Goal: Entertainment & Leisure: Consume media (video, audio)

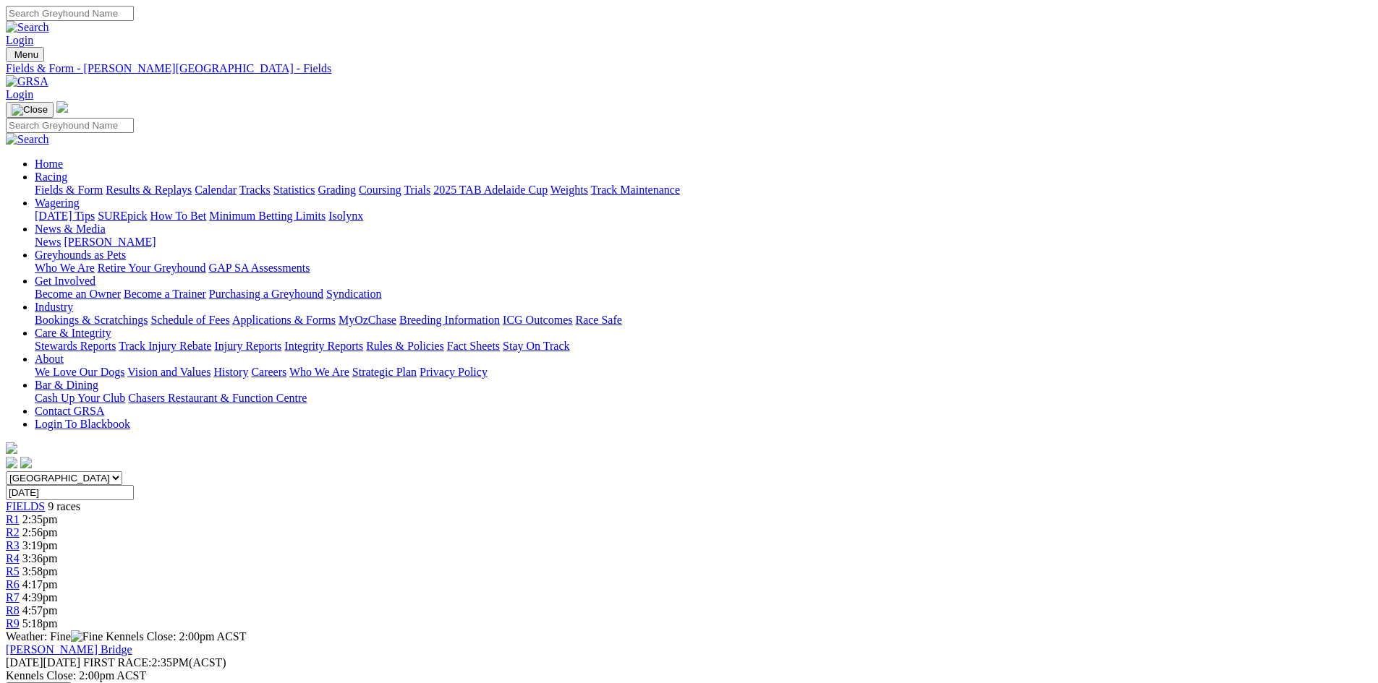
click at [67, 171] on link "Racing" at bounding box center [51, 177] width 33 height 12
click at [192, 184] on link "Results & Replays" at bounding box center [149, 190] width 86 height 12
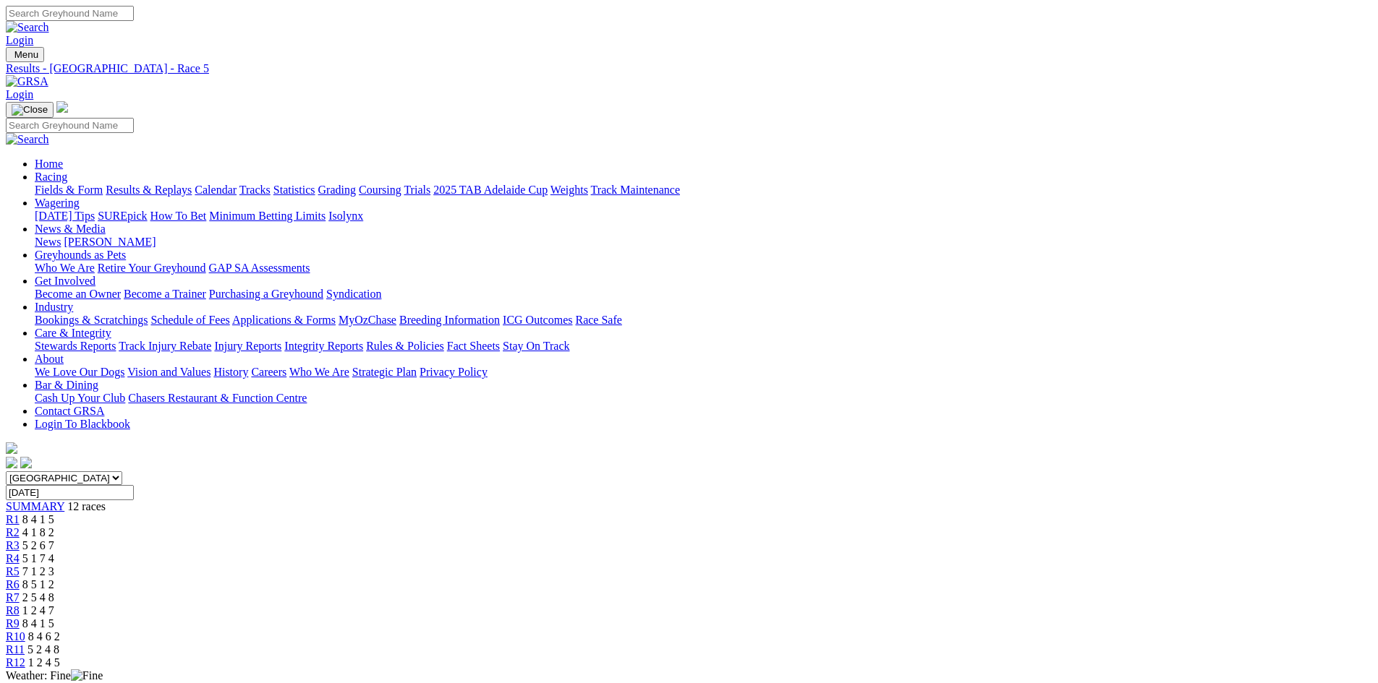
click at [48, 75] on img at bounding box center [27, 81] width 43 height 13
